Goal: Task Accomplishment & Management: Complete application form

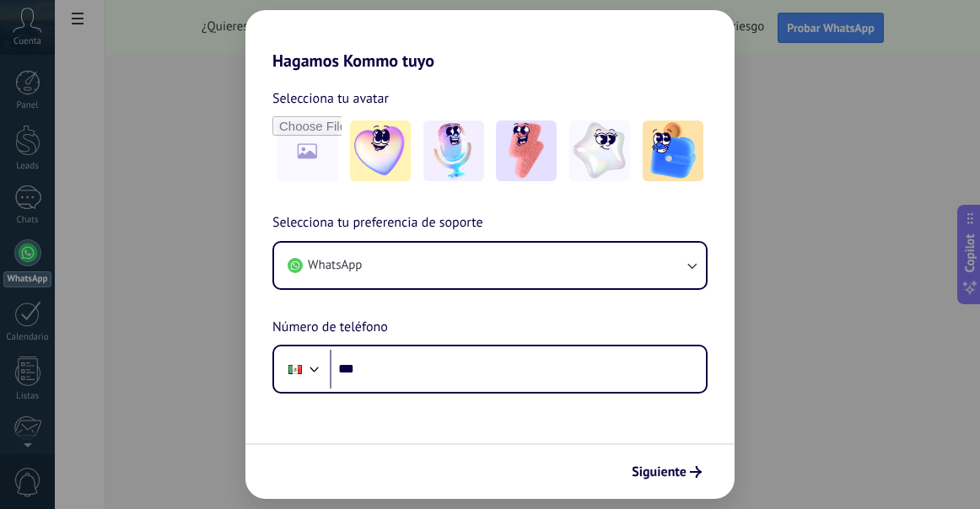
drag, startPoint x: 344, startPoint y: 77, endPoint x: 439, endPoint y: 79, distance: 95.3
click at [427, 79] on div "Selecciona tu avatar Selecciona tu preferencia de soporte WhatsApp Número de te…" at bounding box center [489, 232] width 489 height 323
click at [441, 79] on div "Selecciona tu avatar Selecciona tu preferencia de soporte WhatsApp Número de te…" at bounding box center [489, 232] width 489 height 323
click at [587, 145] on img at bounding box center [599, 151] width 61 height 61
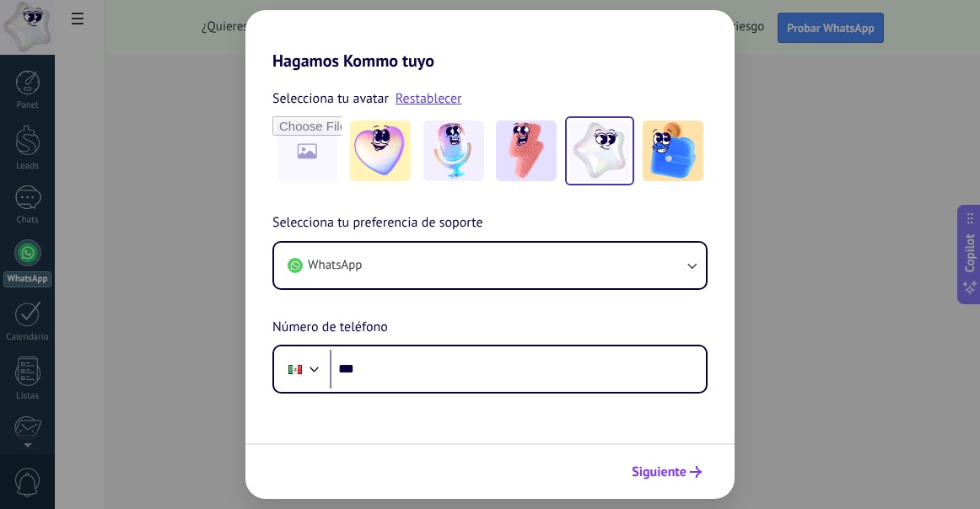
click at [687, 474] on span "Siguiente" at bounding box center [667, 472] width 70 height 12
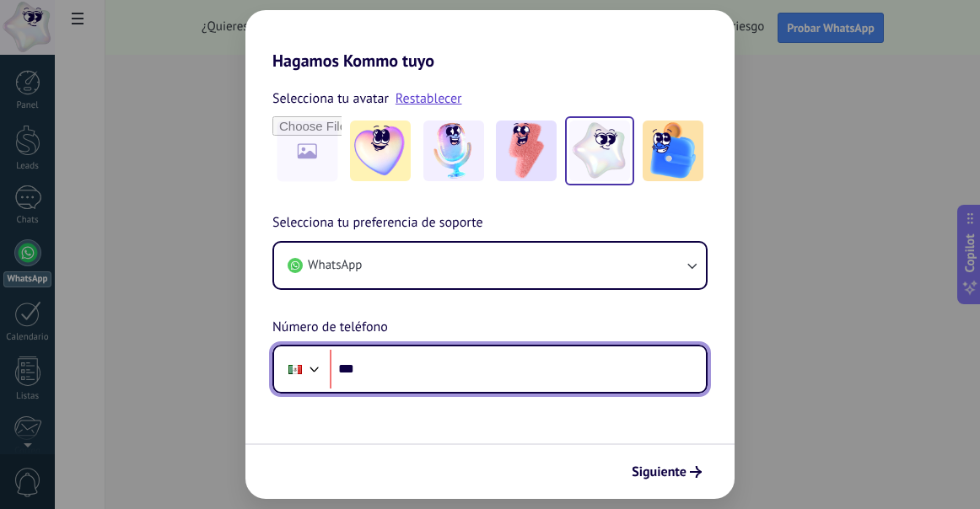
click at [479, 372] on input "***" at bounding box center [518, 369] width 376 height 39
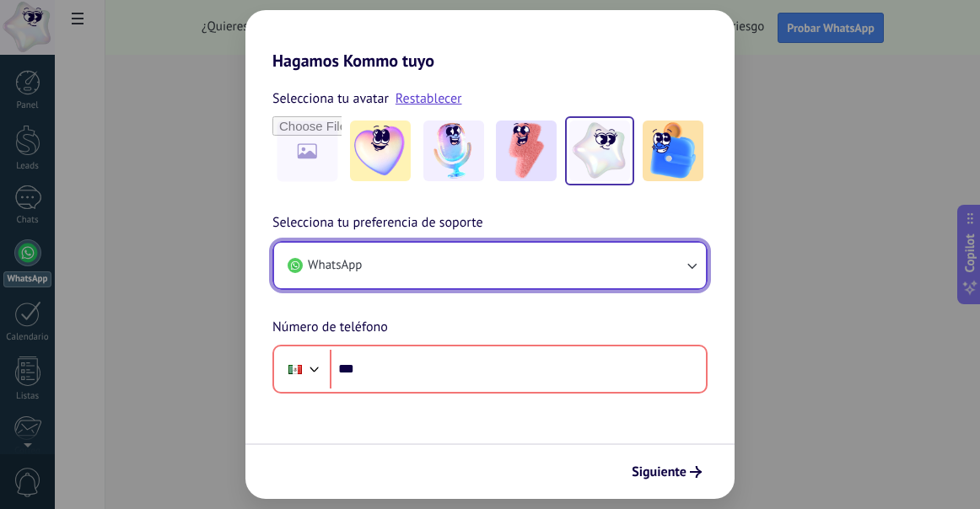
click at [510, 277] on button "WhatsApp" at bounding box center [490, 266] width 432 height 46
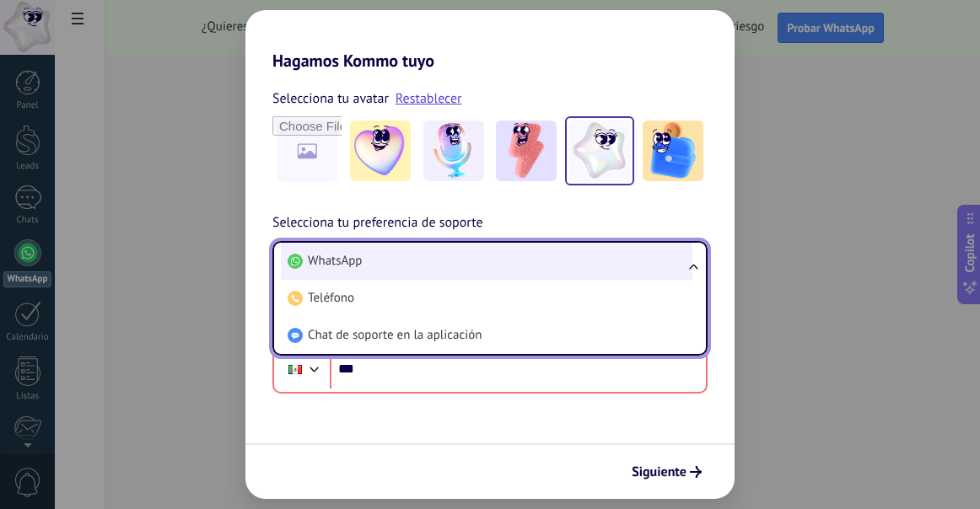
click at [519, 265] on li "WhatsApp" at bounding box center [486, 261] width 411 height 37
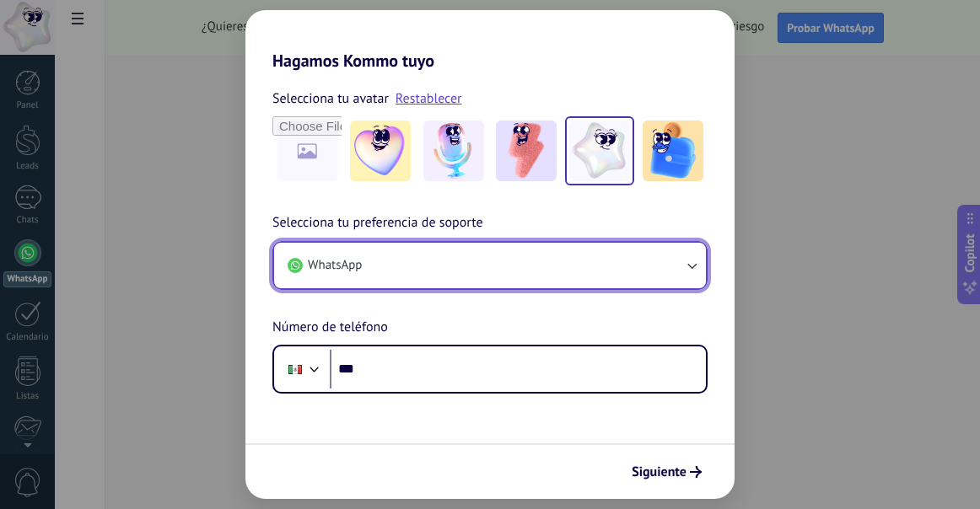
click at [480, 280] on button "WhatsApp" at bounding box center [490, 266] width 432 height 46
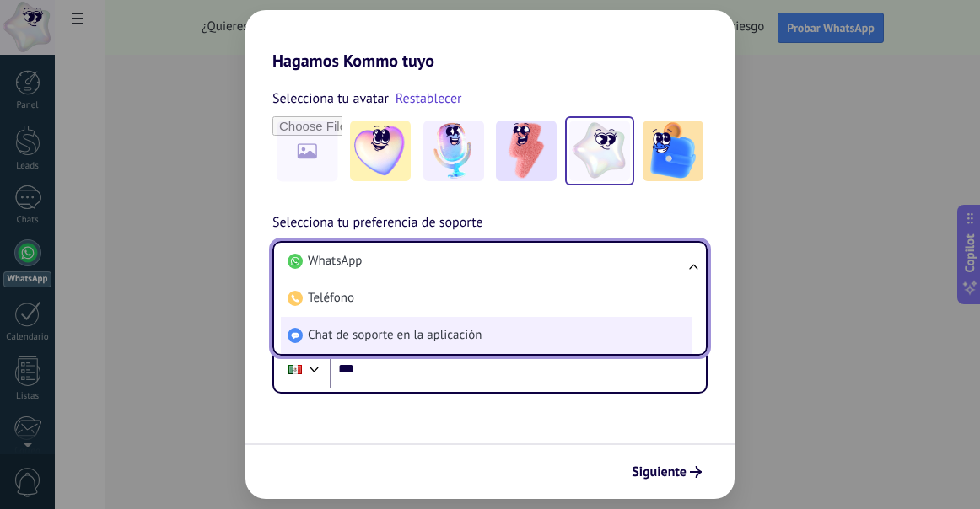
click at [436, 340] on span "Chat de soporte en la aplicación" at bounding box center [395, 335] width 174 height 17
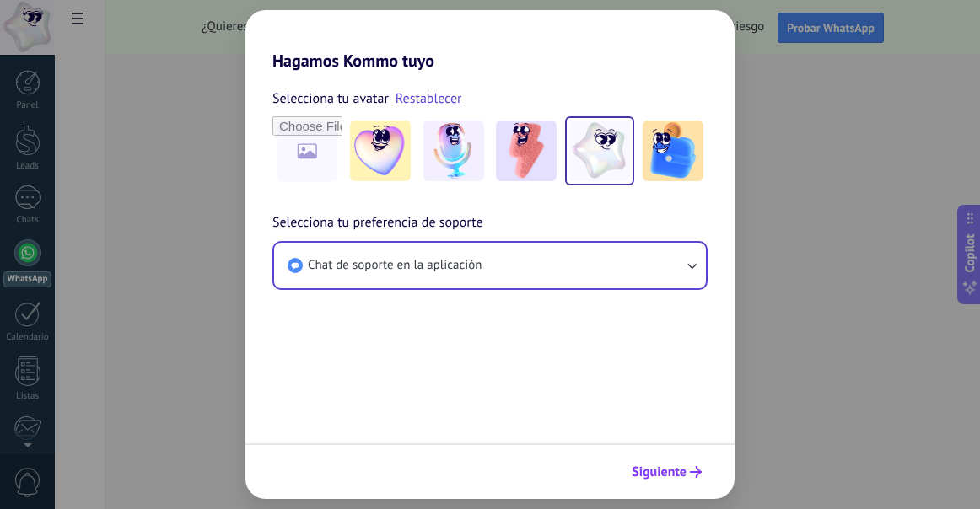
click at [666, 471] on span "Siguiente" at bounding box center [659, 472] width 55 height 12
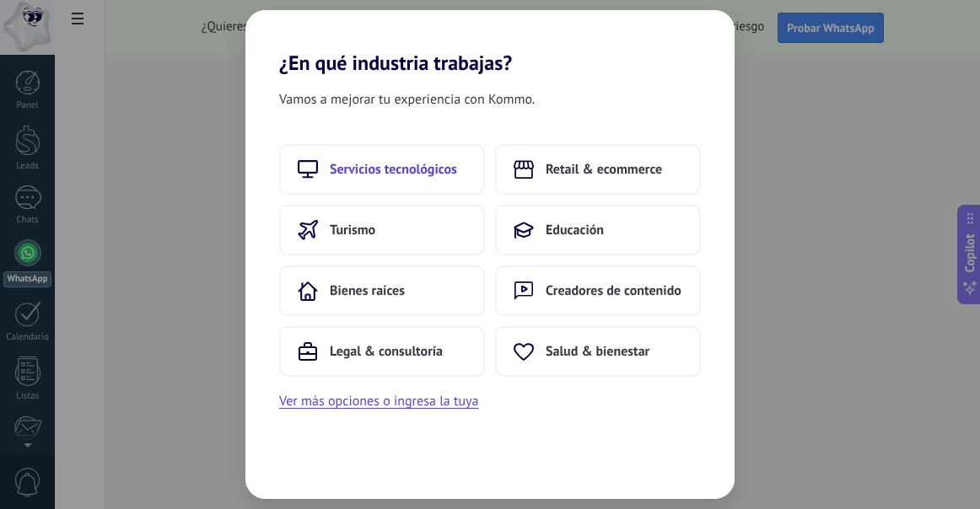
click at [462, 178] on button "Servicios tecnológicos" at bounding box center [382, 169] width 206 height 51
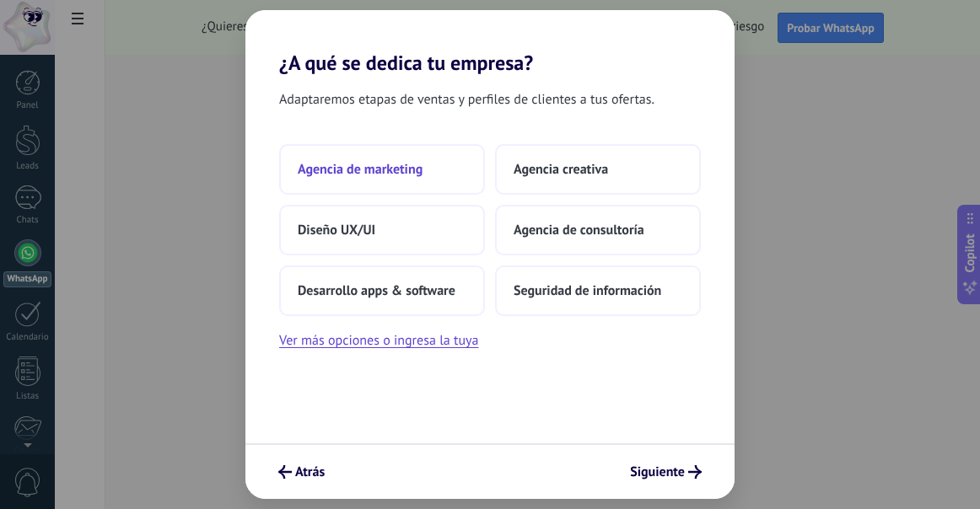
click at [454, 173] on button "Agencia de marketing" at bounding box center [382, 169] width 206 height 51
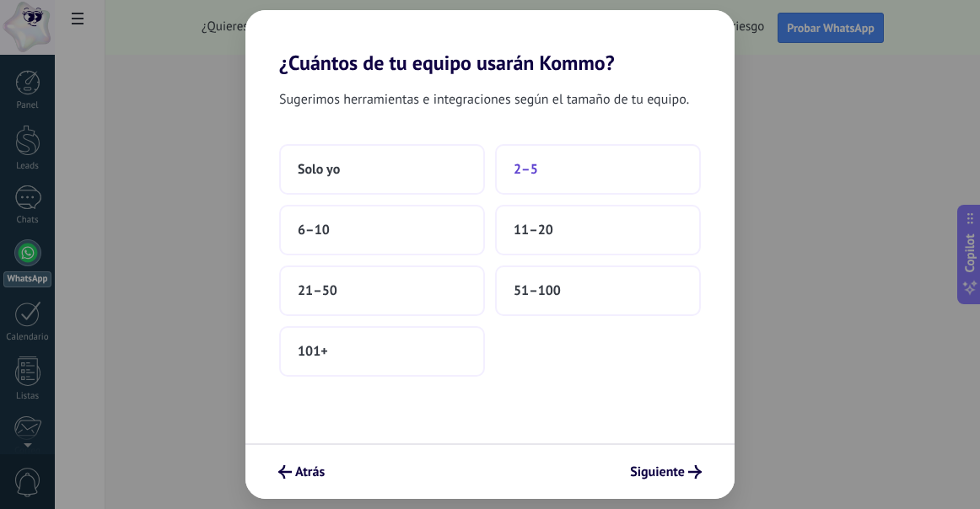
click at [564, 191] on button "2–5" at bounding box center [598, 169] width 206 height 51
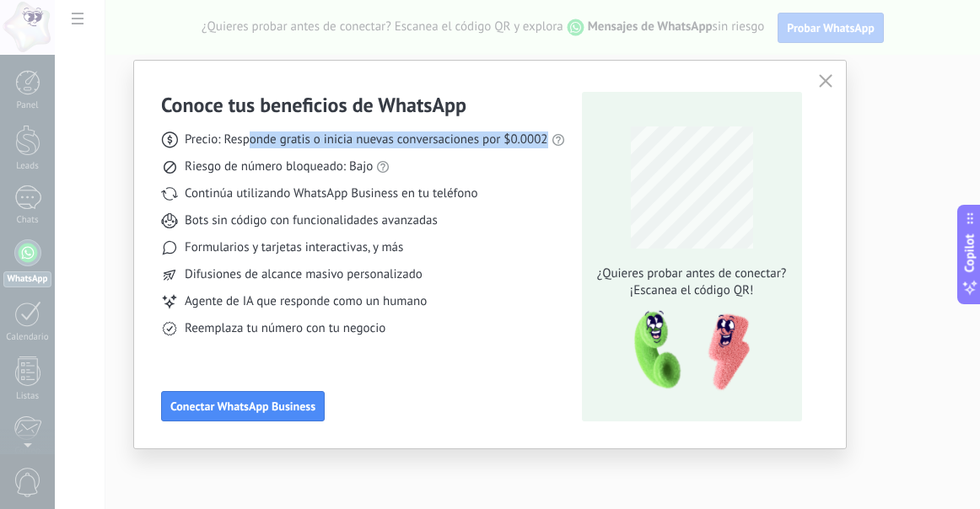
drag, startPoint x: 264, startPoint y: 146, endPoint x: 278, endPoint y: 161, distance: 20.9
click at [276, 157] on div "Precio: Responde gratis o inicia nuevas conversaciones por $0.0002 Riesgo de nú…" at bounding box center [363, 227] width 404 height 219
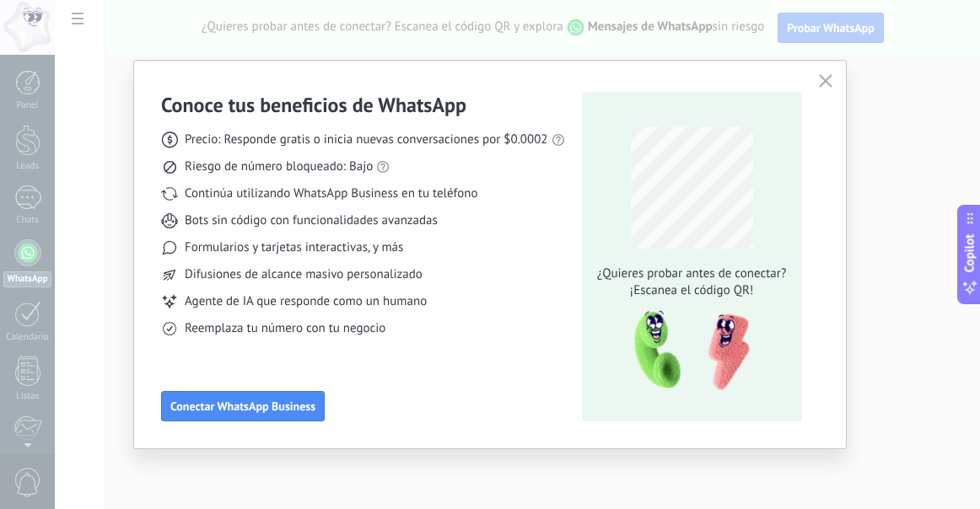
click at [292, 232] on div "Precio: Responde gratis o inicia nuevas conversaciones por $0.0002 Riesgo de nú…" at bounding box center [363, 227] width 404 height 219
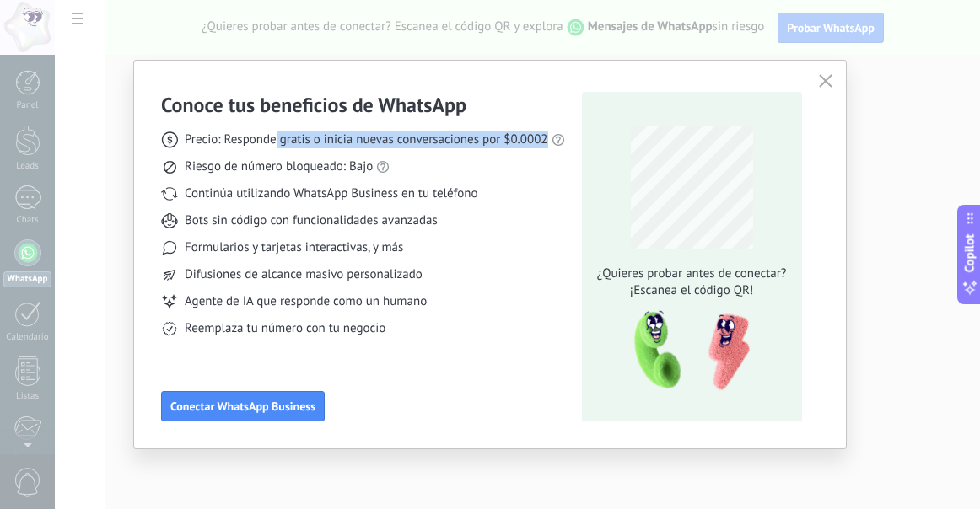
drag, startPoint x: 276, startPoint y: 142, endPoint x: 465, endPoint y: 151, distance: 189.9
click at [422, 151] on div "Precio: Responde gratis o inicia nuevas conversaciones por $0.0002 Riesgo de nú…" at bounding box center [363, 227] width 404 height 219
click at [485, 151] on div "Precio: Responde gratis o inicia nuevas conversaciones por $0.0002 Riesgo de nú…" at bounding box center [363, 227] width 404 height 219
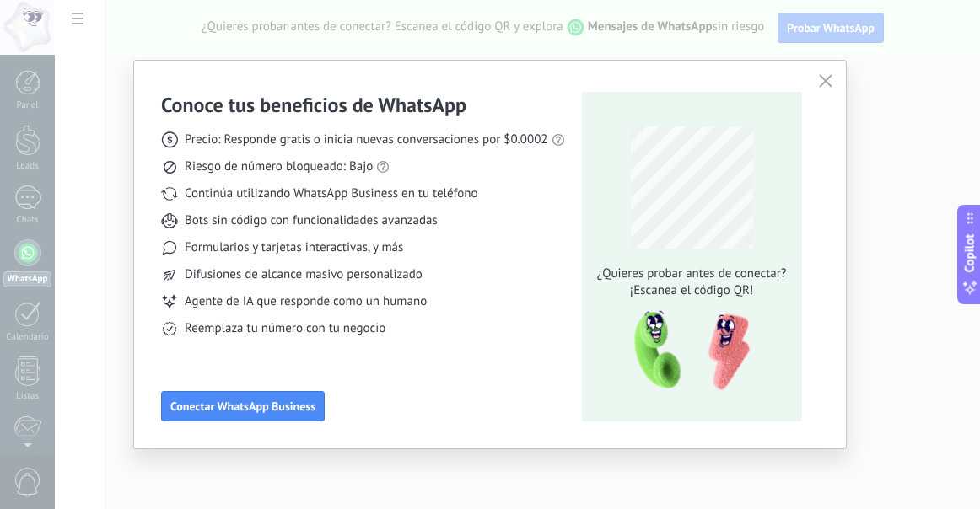
drag, startPoint x: 423, startPoint y: 137, endPoint x: 468, endPoint y: 145, distance: 45.3
click at [453, 142] on span "Precio: Responde gratis o inicia nuevas conversaciones por $0.0002" at bounding box center [366, 140] width 363 height 17
click at [471, 146] on span "Precio: Responde gratis o inicia nuevas conversaciones por $0.0002" at bounding box center [366, 140] width 363 height 17
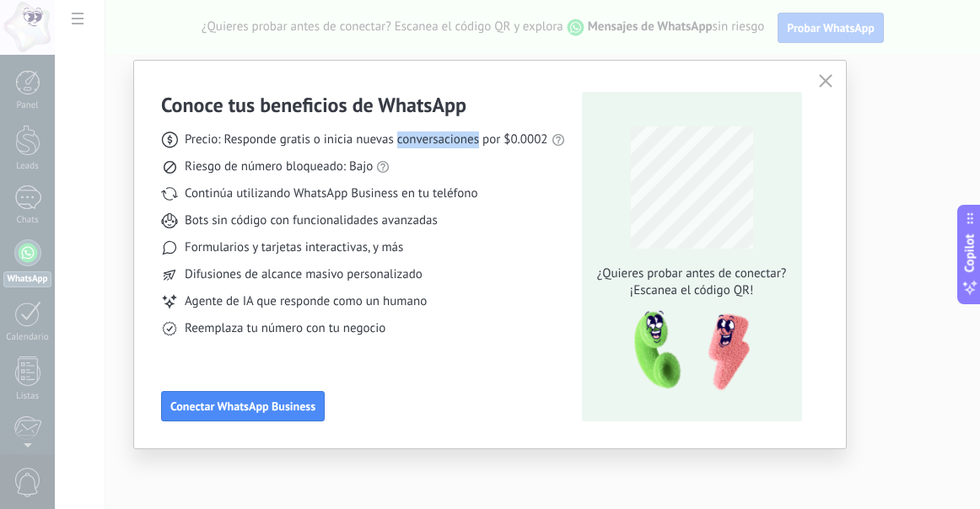
click at [471, 147] on span "Precio: Responde gratis o inicia nuevas conversaciones por $0.0002" at bounding box center [366, 140] width 363 height 17
click at [349, 137] on span "Precio: Responde gratis o inicia nuevas conversaciones por $0.0002" at bounding box center [366, 140] width 363 height 17
drag, startPoint x: 234, startPoint y: 138, endPoint x: 352, endPoint y: 153, distance: 118.1
click at [349, 153] on div "Precio: Responde gratis o inicia nuevas conversaciones por $0.0002 Riesgo de nú…" at bounding box center [363, 227] width 404 height 219
click at [380, 148] on span "Precio: Responde gratis o inicia nuevas conversaciones por $0.0002" at bounding box center [366, 140] width 363 height 17
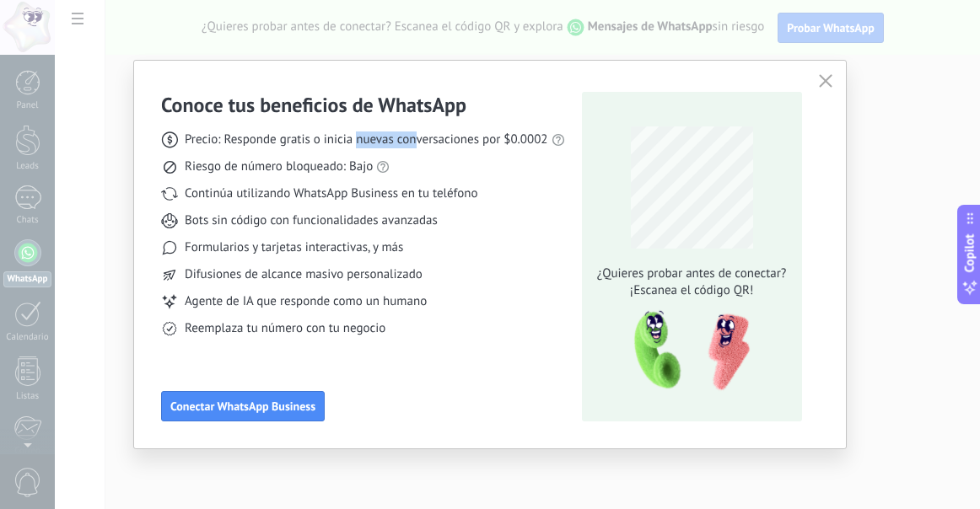
drag, startPoint x: 358, startPoint y: 142, endPoint x: 424, endPoint y: 147, distance: 66.0
click at [423, 147] on span "Precio: Responde gratis o inicia nuevas conversaciones por $0.0002" at bounding box center [366, 140] width 363 height 17
click at [430, 146] on span "Precio: Responde gratis o inicia nuevas conversaciones por $0.0002" at bounding box center [366, 140] width 363 height 17
drag, startPoint x: 280, startPoint y: 169, endPoint x: 339, endPoint y: 175, distance: 59.4
click at [339, 175] on div "Precio: Responde gratis o inicia nuevas conversaciones por $0.0002 Riesgo de nú…" at bounding box center [363, 227] width 404 height 219
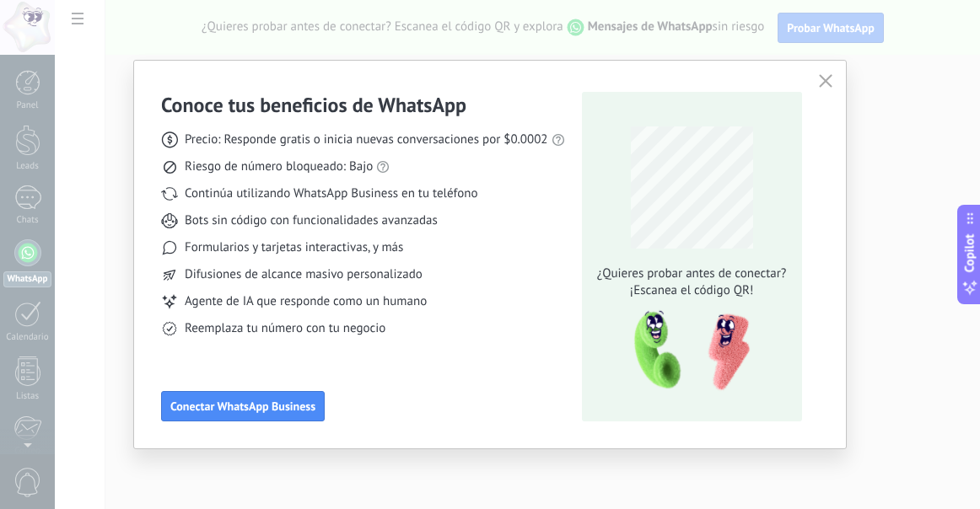
click at [309, 177] on div "Precio: Responde gratis o inicia nuevas conversaciones por $0.0002 Riesgo de nú…" at bounding box center [363, 227] width 404 height 219
drag, startPoint x: 231, startPoint y: 245, endPoint x: 318, endPoint y: 259, distance: 88.0
click at [306, 256] on div "Precio: Responde gratis o inicia nuevas conversaciones por $0.0002 Riesgo de nú…" at bounding box center [363, 227] width 404 height 219
click at [827, 83] on use "button" at bounding box center [825, 80] width 13 height 13
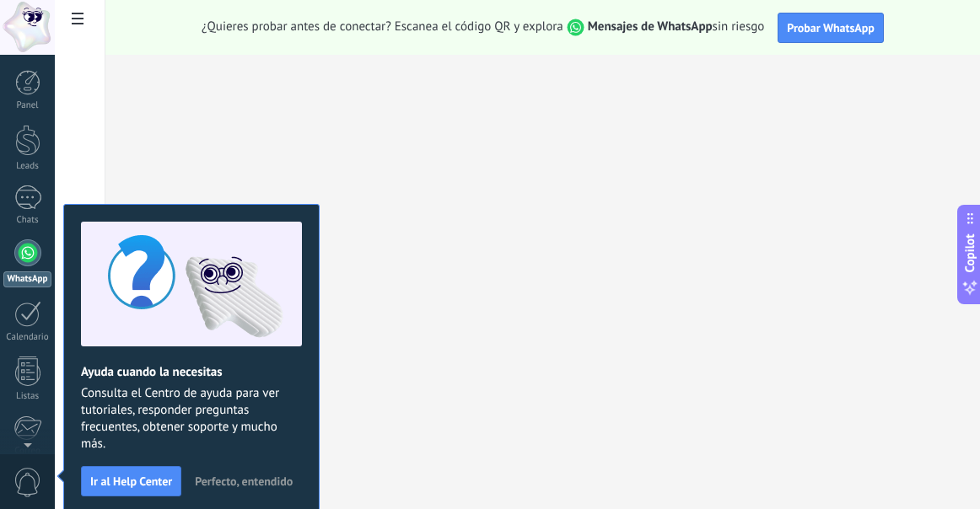
click at [34, 260] on div at bounding box center [27, 252] width 27 height 27
click at [148, 489] on button "Ir al Help Center" at bounding box center [131, 481] width 100 height 30
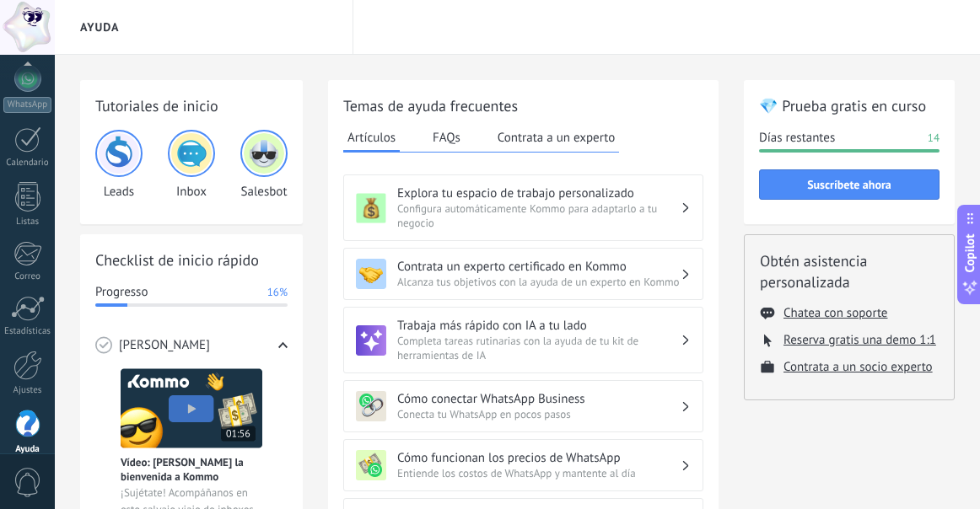
scroll to position [192, 0]
